Goal: Task Accomplishment & Management: Complete application form

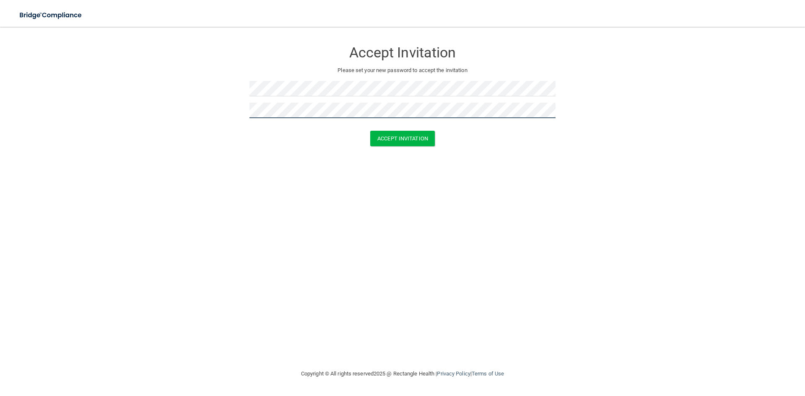
click at [370, 131] on button "Accept Invitation" at bounding box center [402, 139] width 65 height 16
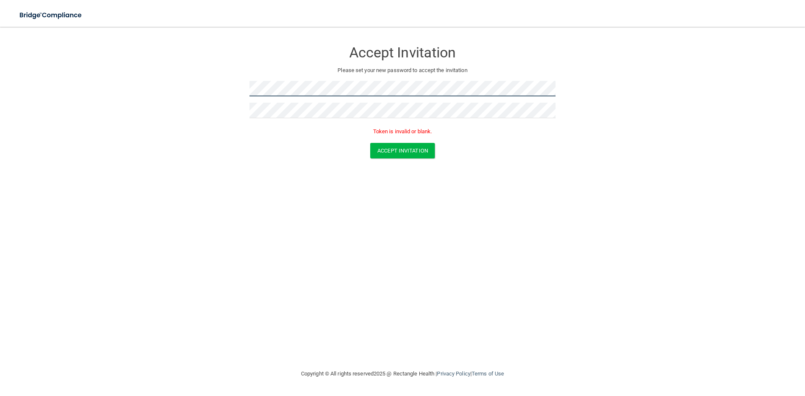
click at [227, 85] on form "Accept Invitation Please set your new password to accept the invitation Token i…" at bounding box center [402, 101] width 771 height 133
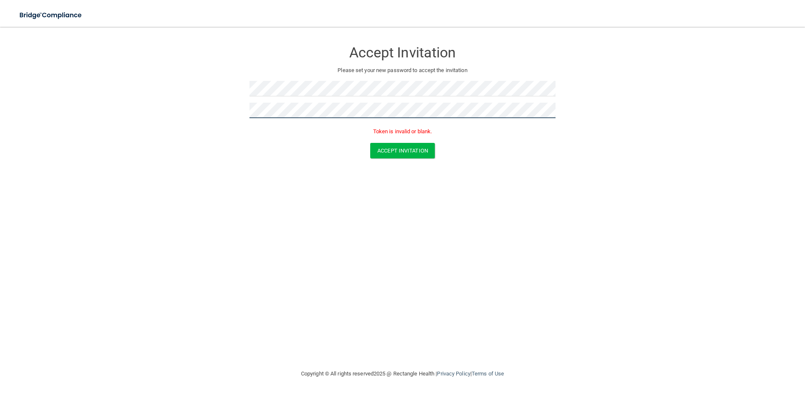
click at [370, 143] on button "Accept Invitation" at bounding box center [402, 151] width 65 height 16
click at [396, 154] on button "Accept Invitation" at bounding box center [402, 151] width 65 height 16
click at [392, 154] on button "Accept Invitation" at bounding box center [402, 151] width 65 height 16
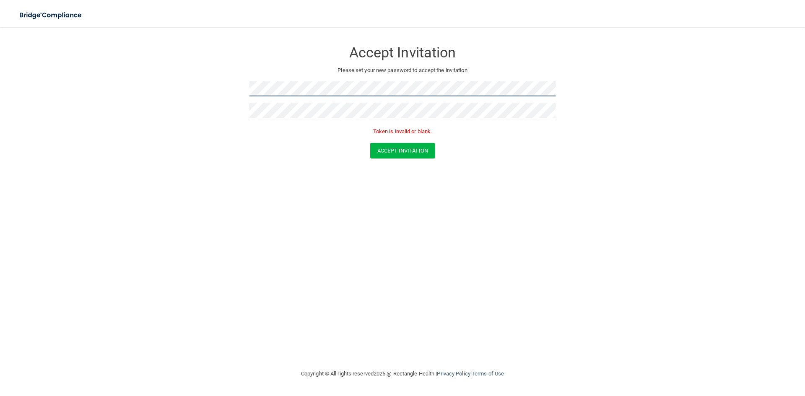
click at [198, 82] on form "Accept Invitation Please set your new password to accept the invitation Token i…" at bounding box center [402, 101] width 771 height 133
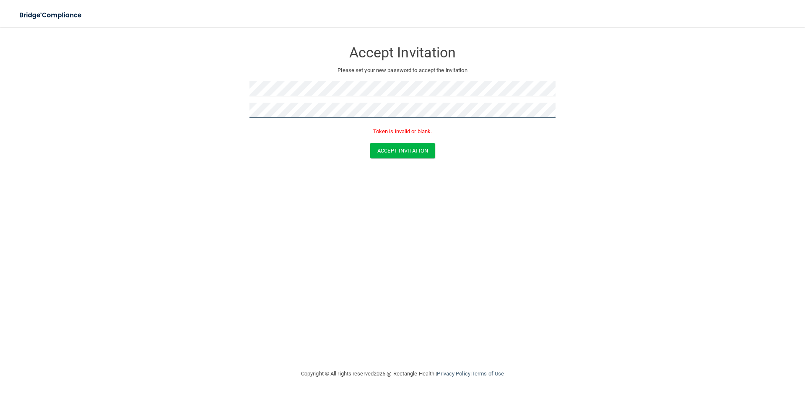
click at [370, 143] on button "Accept Invitation" at bounding box center [402, 151] width 65 height 16
click at [407, 150] on button "Accept Invitation" at bounding box center [402, 151] width 65 height 16
click at [370, 131] on button "Accept Invitation" at bounding box center [402, 139] width 65 height 16
click at [386, 159] on form "Accept Invitation Please set your new password to accept the invitation Token i…" at bounding box center [402, 101] width 771 height 133
click at [389, 157] on button "Accept Invitation" at bounding box center [402, 151] width 65 height 16
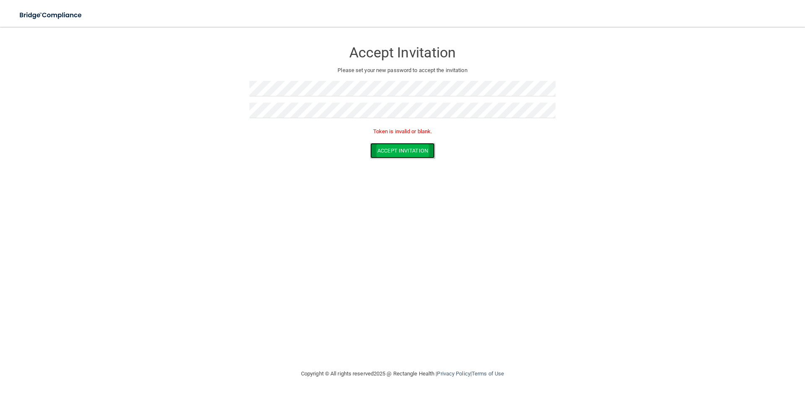
click at [391, 156] on button "Accept Invitation" at bounding box center [402, 151] width 65 height 16
click at [386, 143] on form "Accept Invitation Please set your new password to accept the invitation Token i…" at bounding box center [402, 101] width 771 height 133
click at [389, 153] on button "Accept Invitation" at bounding box center [402, 151] width 65 height 16
